Goal: Task Accomplishment & Management: Complete application form

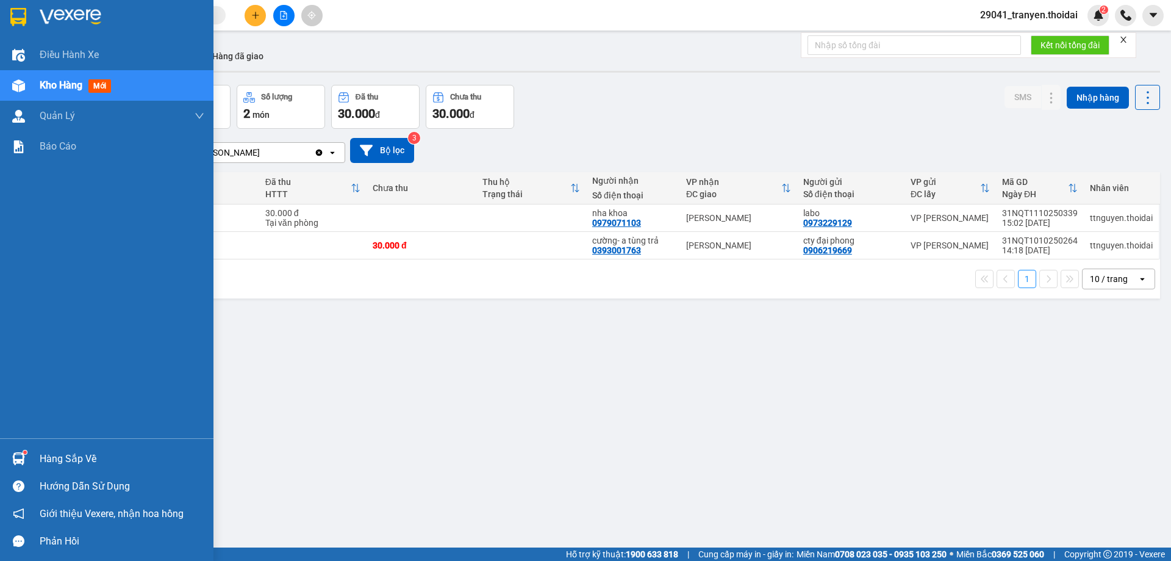
click at [80, 454] on div "Hàng sắp về" at bounding box center [122, 459] width 165 height 18
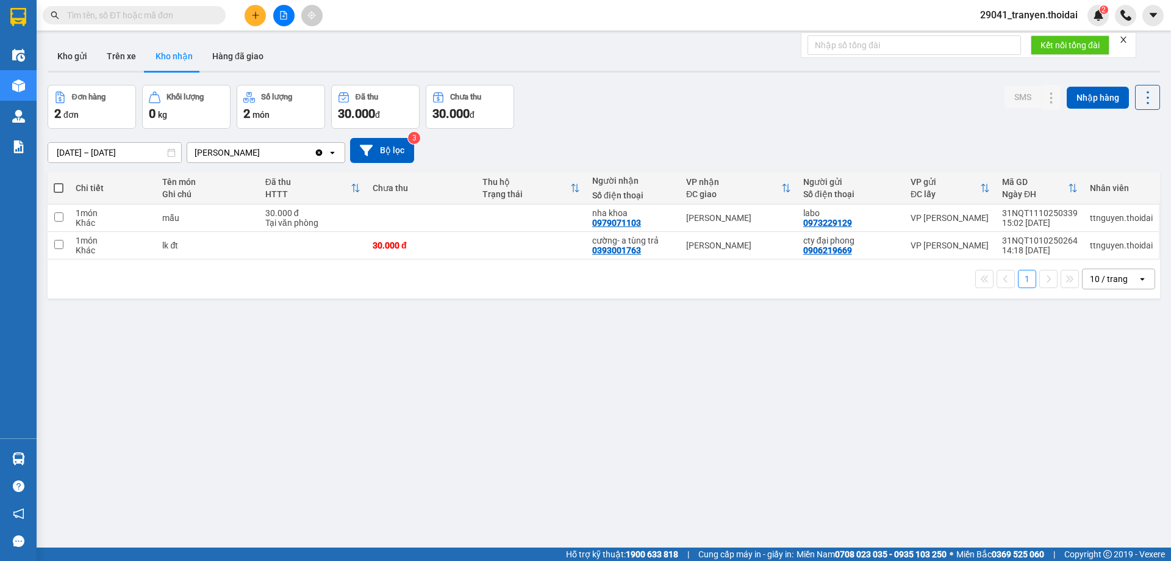
click at [607, 331] on section "Kết quả tìm kiếm ( 0 ) Bộ lọc No Data 29041_tranyen.thoidai 2 Điều hành xe Kho …" at bounding box center [585, 280] width 1171 height 561
click at [132, 55] on button "Trên xe" at bounding box center [121, 55] width 49 height 29
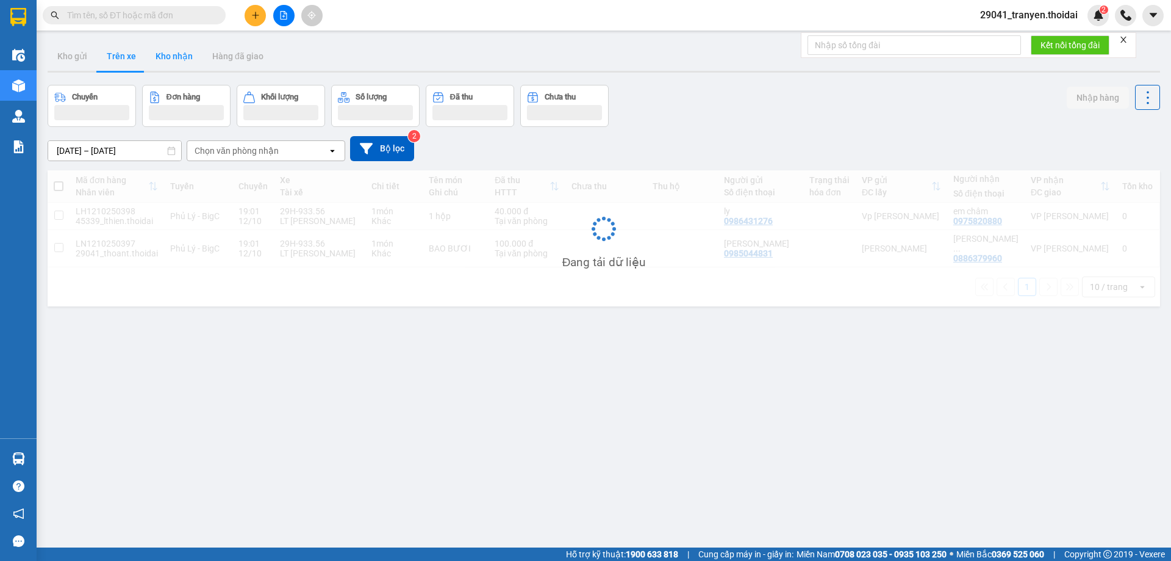
click at [175, 56] on button "Kho nhận" at bounding box center [174, 55] width 57 height 29
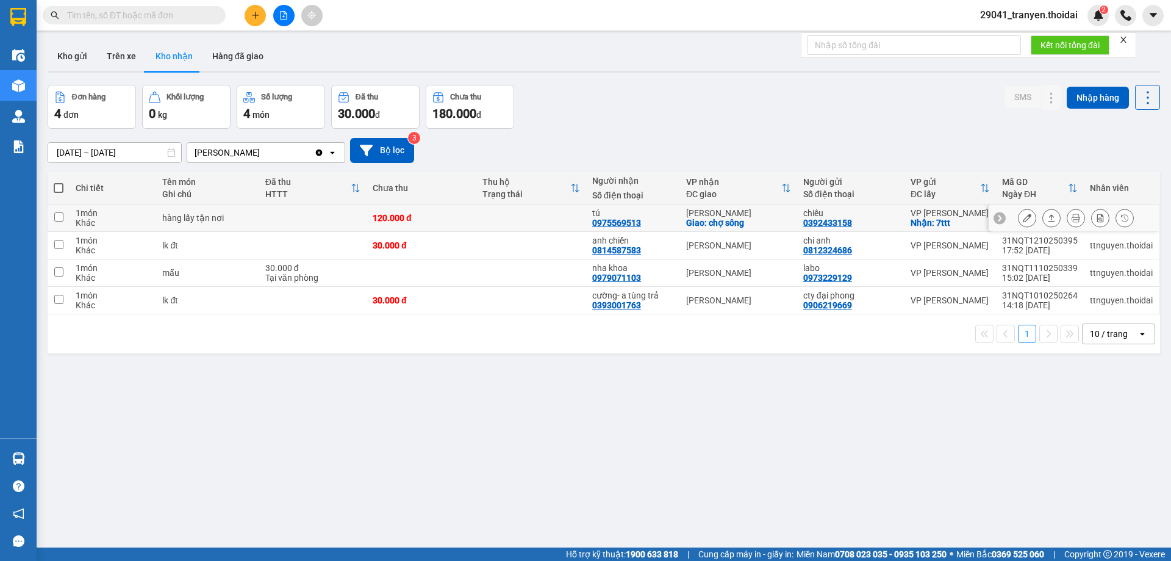
click at [67, 215] on td at bounding box center [59, 217] width 22 height 27
checkbox input "true"
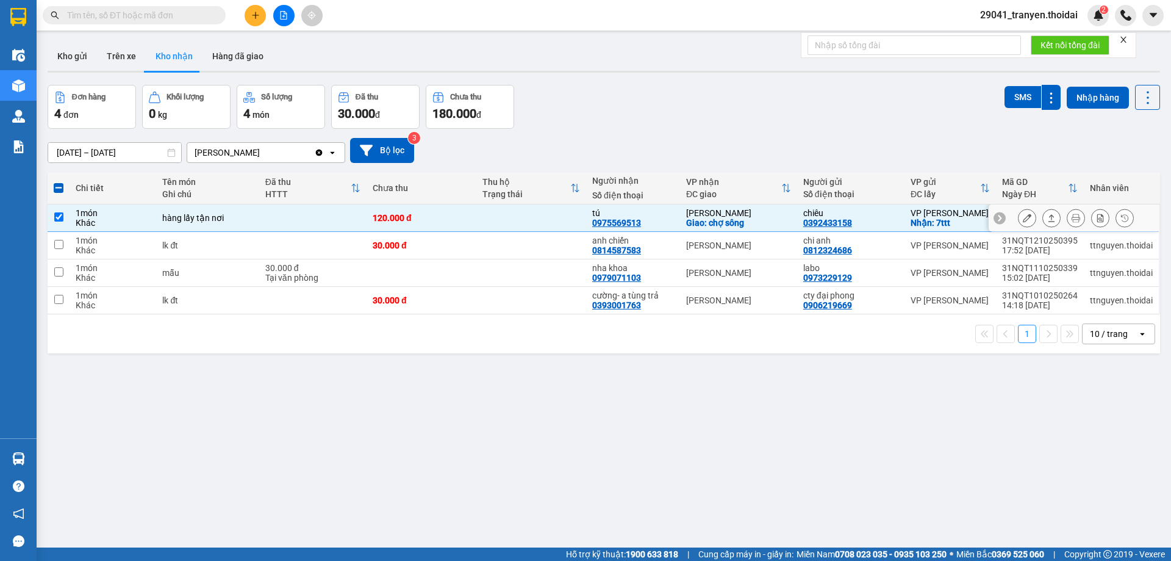
click at [1019, 216] on button at bounding box center [1027, 217] width 17 height 21
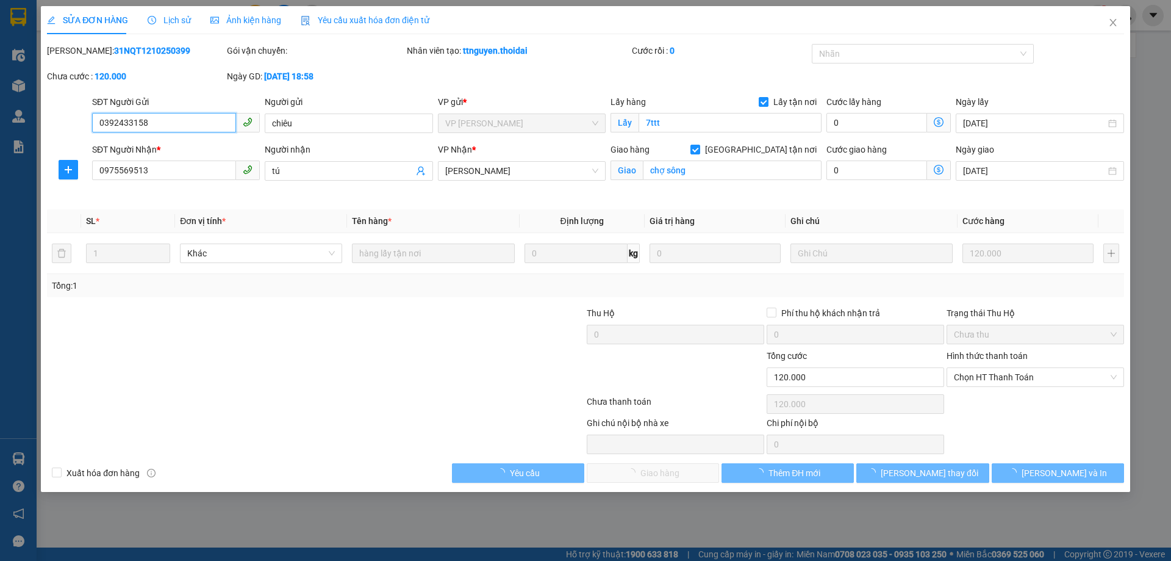
type input "0392433158"
type input "chiêu"
checkbox input "true"
type input "7ttt"
type input "0975569513"
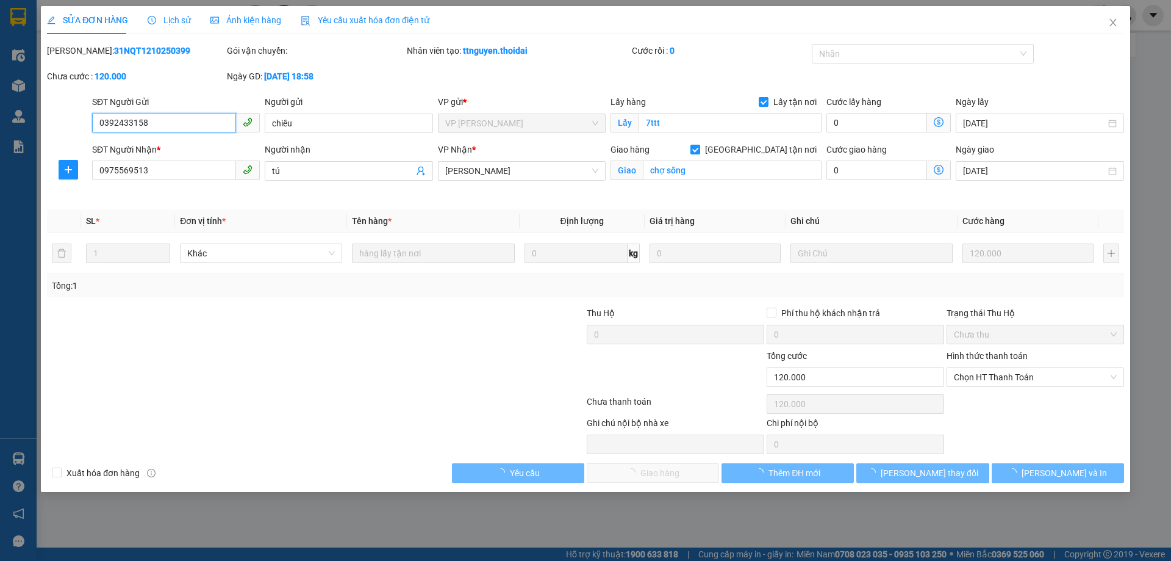
type input "tú"
checkbox input "true"
type input "chợ sông"
type input "0"
type input "120.000"
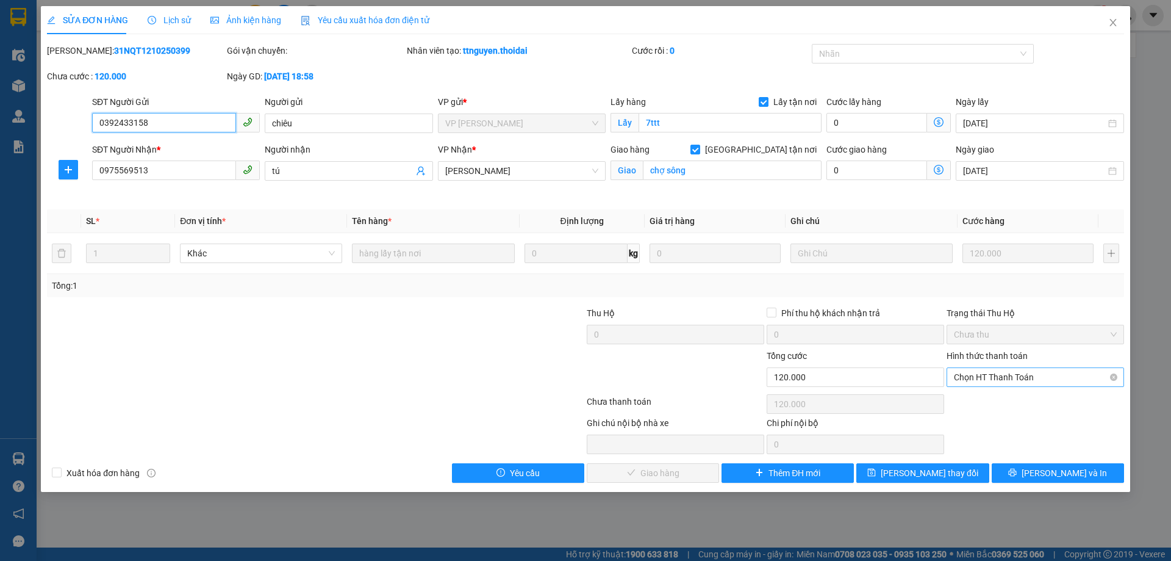
click at [1015, 368] on span "Chọn HT Thanh Toán" at bounding box center [1035, 377] width 163 height 18
click at [1001, 392] on div "Tại văn phòng" at bounding box center [1035, 402] width 177 height 20
type input "0"
click at [682, 471] on span "[PERSON_NAME] và Giao hàng" at bounding box center [668, 472] width 117 height 13
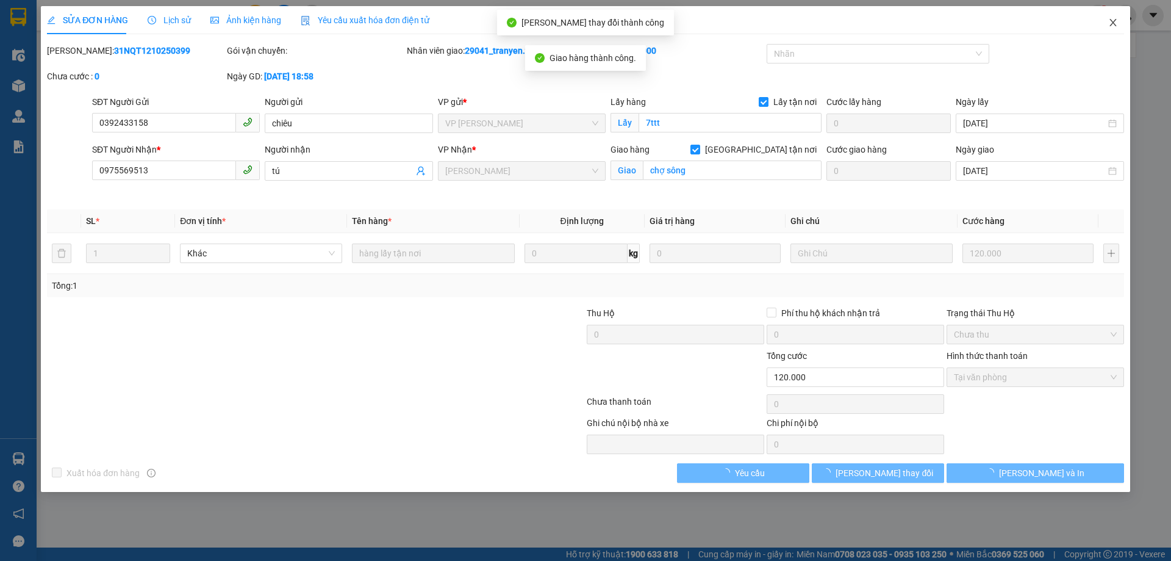
click at [1112, 24] on icon "close" at bounding box center [1113, 23] width 10 height 10
